Goal: Task Accomplishment & Management: Manage account settings

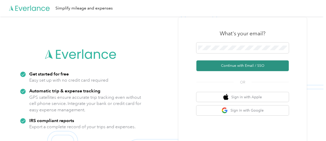
click at [245, 66] on button "Continue with Email / SSO" at bounding box center [242, 65] width 92 height 11
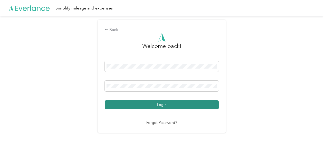
click at [156, 107] on button "Login" at bounding box center [162, 104] width 114 height 9
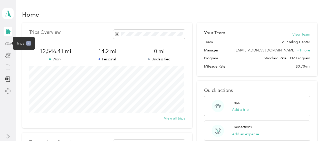
click at [9, 44] on icon at bounding box center [8, 44] width 6 height 6
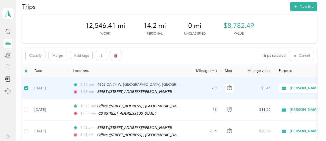
scroll to position [11, 0]
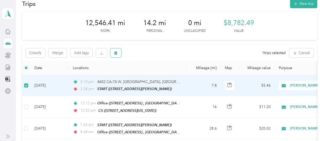
click at [115, 55] on icon "button" at bounding box center [115, 53] width 3 height 3
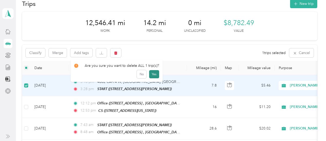
click at [155, 75] on button "Yes" at bounding box center [154, 74] width 10 height 8
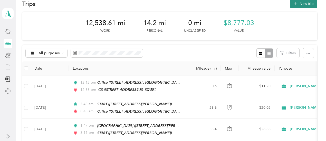
click at [303, 4] on button "New trip" at bounding box center [303, 3] width 27 height 9
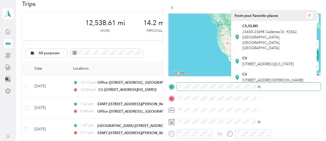
scroll to position [42, 0]
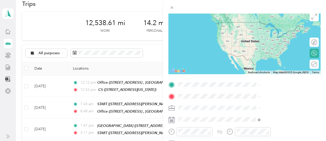
click at [253, 59] on span "[STREET_ADDRESS][US_STATE]" at bounding box center [267, 61] width 51 height 4
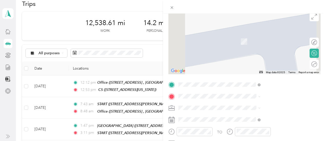
click at [262, 42] on div "START [STREET_ADDRESS][PERSON_NAME]" at bounding box center [272, 36] width 61 height 11
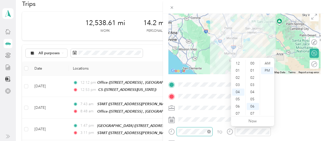
scroll to position [43, 0]
click at [243, 62] on body "[PERSON_NAME] Personal dashboard Trips New trip 12,538.61 mi Work 14.2 mi Perso…" at bounding box center [161, 70] width 323 height 141
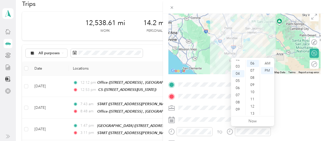
scroll to position [8, 0]
click at [237, 68] on div "02" at bounding box center [238, 69] width 12 height 7
click at [267, 71] on div "PM" at bounding box center [267, 70] width 12 height 7
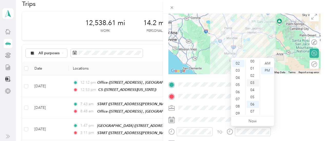
click at [252, 83] on div "03" at bounding box center [252, 82] width 12 height 7
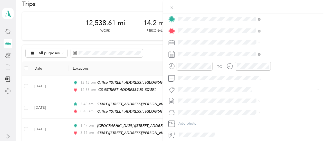
scroll to position [0, 0]
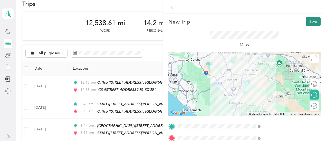
click at [307, 22] on button "Save" at bounding box center [312, 21] width 15 height 9
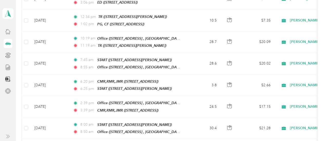
scroll to position [353, 0]
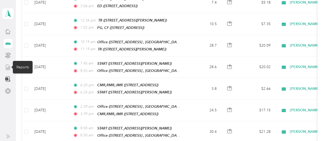
click at [9, 67] on icon at bounding box center [8, 68] width 6 height 6
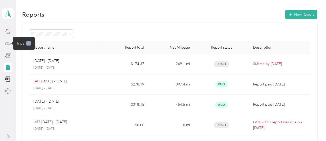
click at [7, 43] on icon at bounding box center [8, 44] width 6 height 6
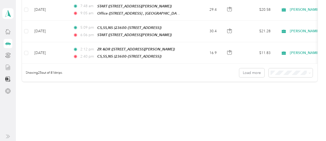
scroll to position [561, 0]
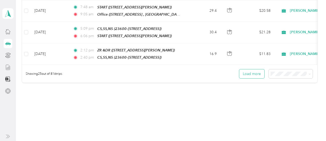
click at [248, 69] on button "Load more" at bounding box center [251, 73] width 25 height 9
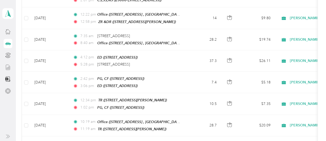
scroll to position [0, 0]
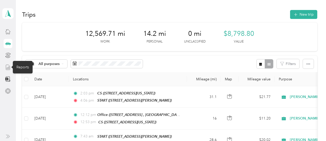
click at [7, 68] on icon at bounding box center [8, 68] width 6 height 6
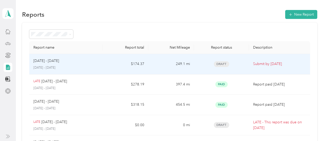
click at [257, 64] on p "Submit by [DATE]" at bounding box center [279, 64] width 53 height 6
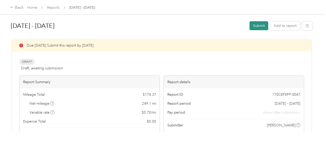
click at [257, 26] on button "Submit" at bounding box center [258, 25] width 19 height 9
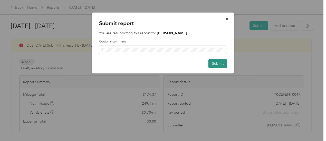
click at [218, 64] on button "Submit" at bounding box center [217, 63] width 19 height 9
